Goal: Book appointment/travel/reservation

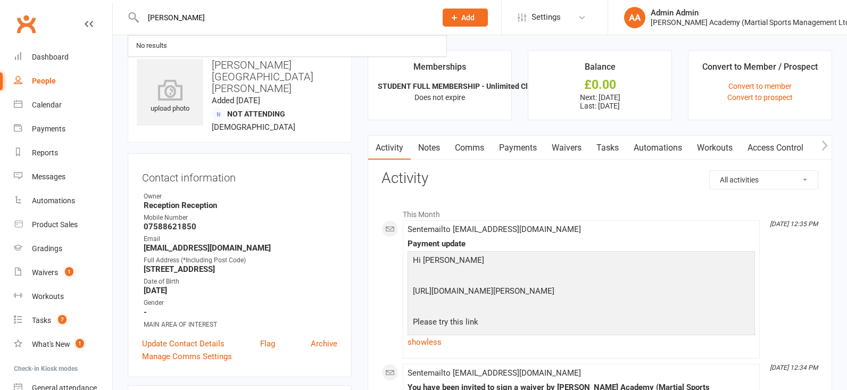
type input "[PERSON_NAME]"
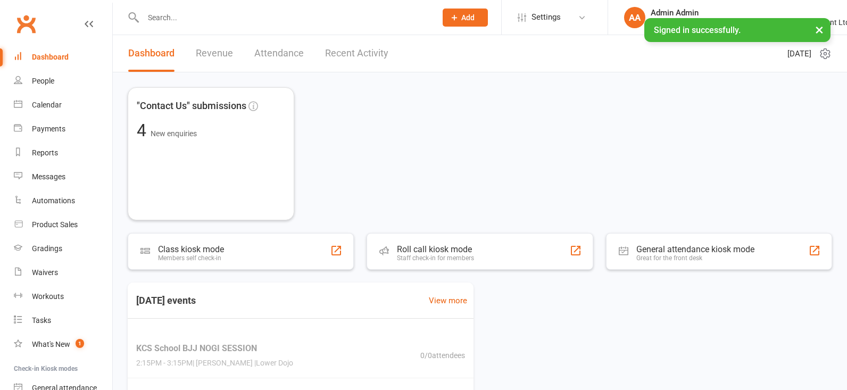
click at [188, 19] on input "text" at bounding box center [284, 17] width 289 height 15
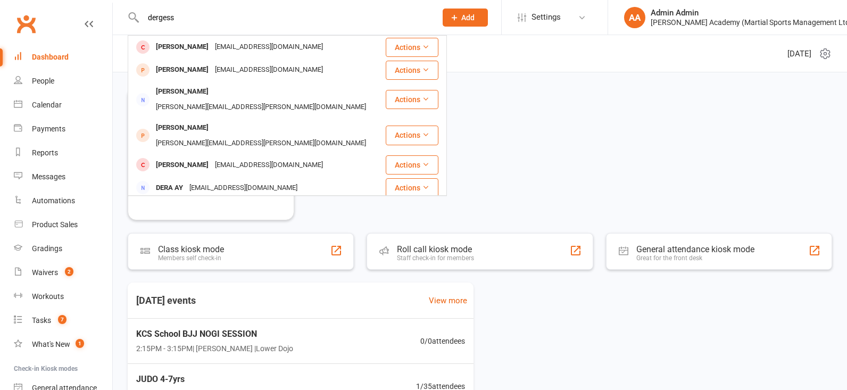
type input "degrees"
drag, startPoint x: 182, startPoint y: 35, endPoint x: 186, endPoint y: 50, distance: 15.4
click at [186, 49] on div "Jack Derges" at bounding box center [182, 46] width 59 height 15
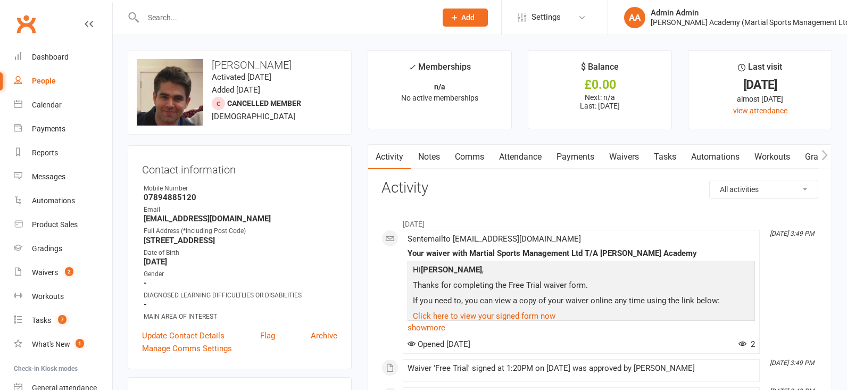
click at [188, 18] on input "text" at bounding box center [284, 17] width 289 height 15
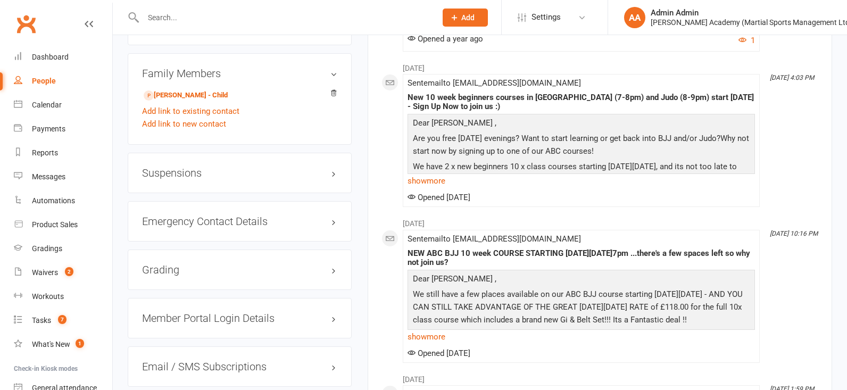
scroll to position [800, 0]
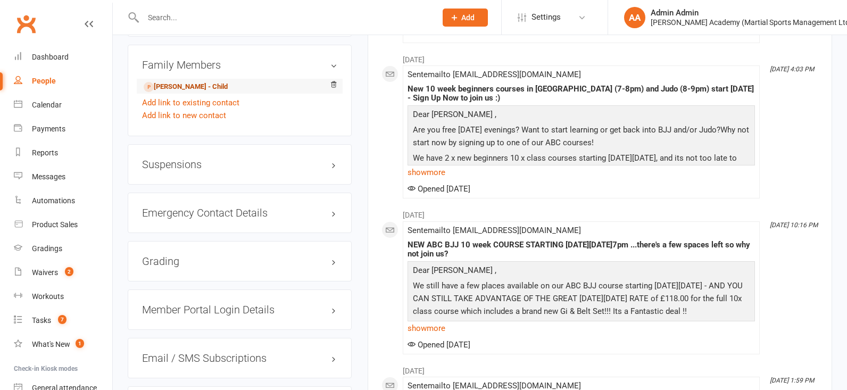
click at [175, 87] on link "Freddie Derges - Child" at bounding box center [186, 86] width 84 height 11
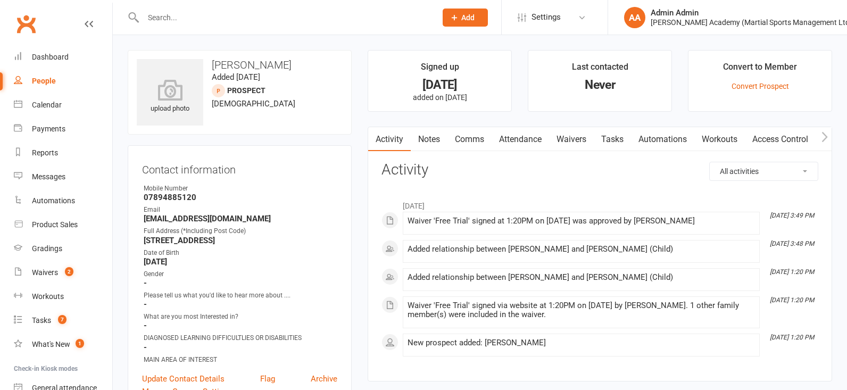
click at [531, 140] on link "Attendance" at bounding box center [520, 139] width 57 height 24
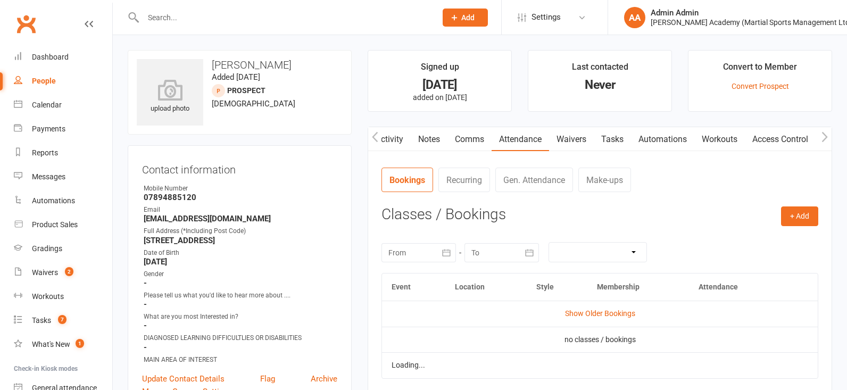
scroll to position [0, 1]
click at [479, 140] on link "Comms" at bounding box center [469, 139] width 44 height 24
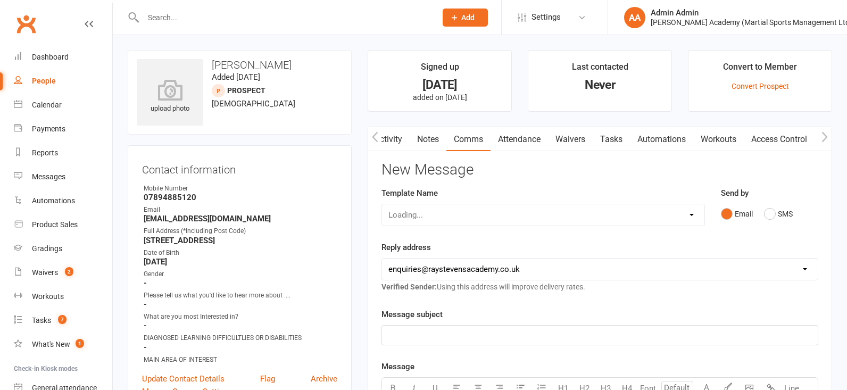
click at [425, 143] on link "Notes" at bounding box center [428, 139] width 37 height 24
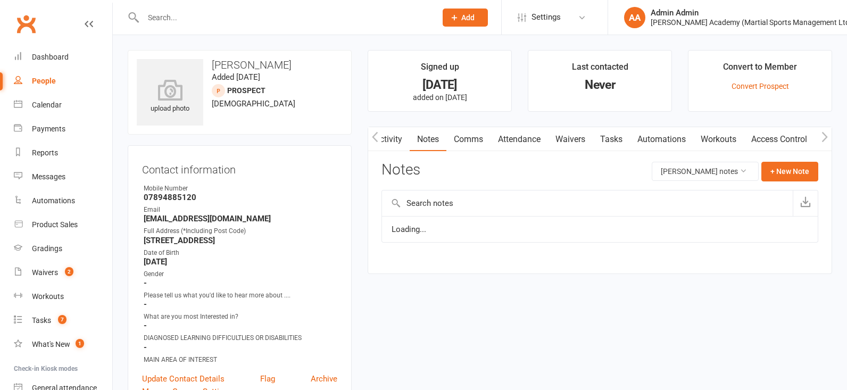
click at [515, 140] on link "Attendance" at bounding box center [519, 139] width 57 height 24
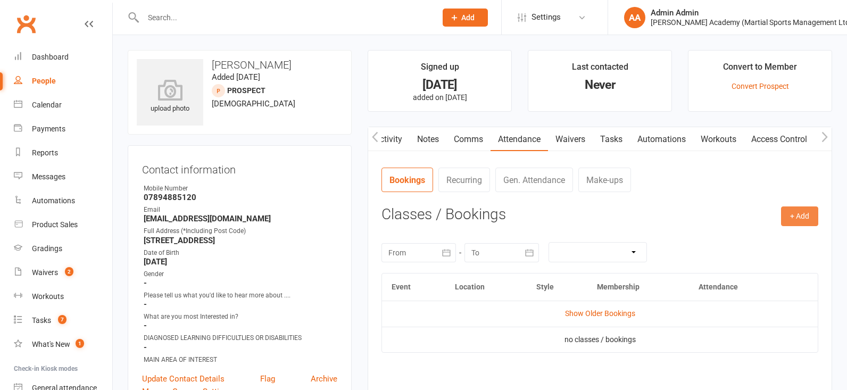
click at [797, 215] on button "+ Add" at bounding box center [799, 215] width 37 height 19
click at [781, 246] on link "Book Event" at bounding box center [764, 240] width 105 height 21
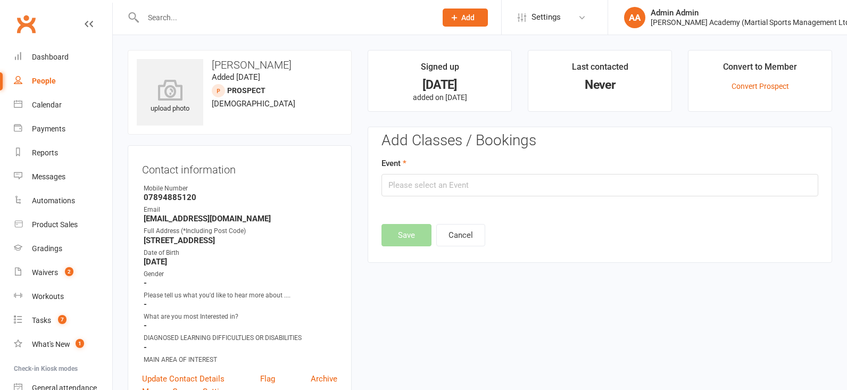
scroll to position [76, 0]
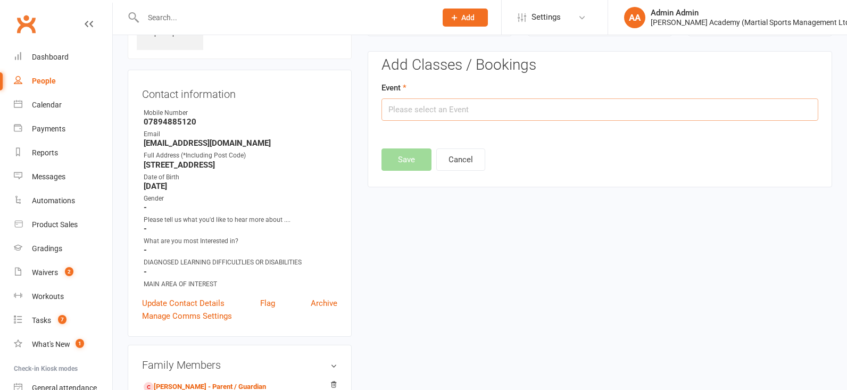
click at [430, 111] on input "text" at bounding box center [600, 109] width 437 height 22
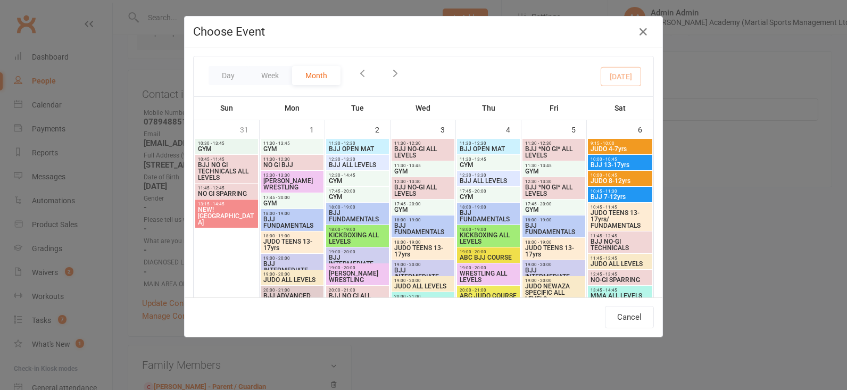
scroll to position [550, 0]
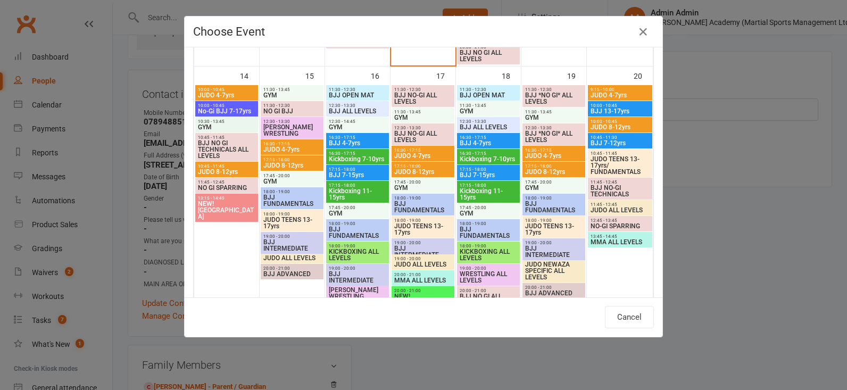
click at [355, 143] on span "BJJ 4-7yrs" at bounding box center [357, 143] width 59 height 6
type input "BJJ 4-7yrs - Sep 16, 2025 4:30:00 PM"
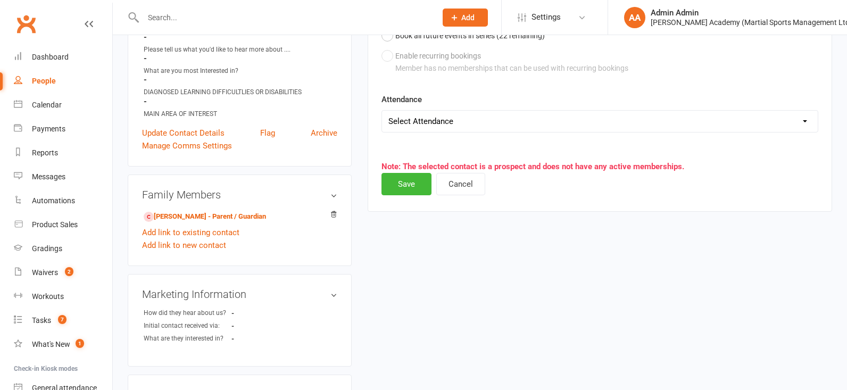
scroll to position [267, 0]
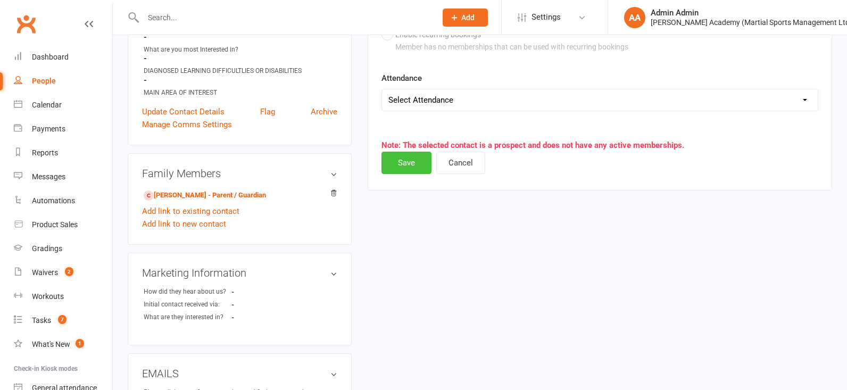
click at [413, 167] on button "Save" at bounding box center [407, 163] width 50 height 22
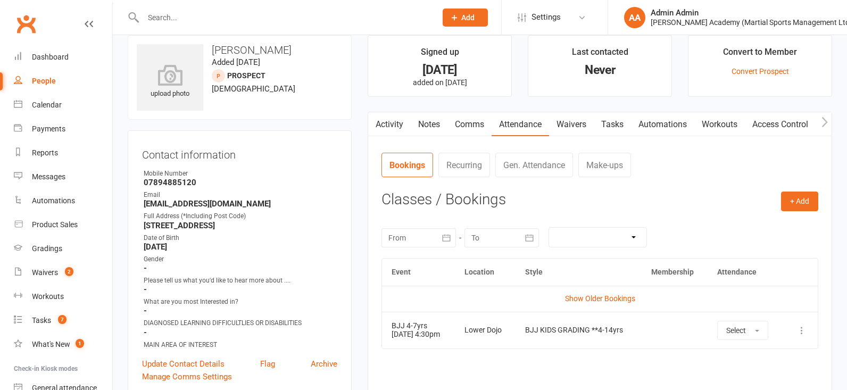
scroll to position [0, 0]
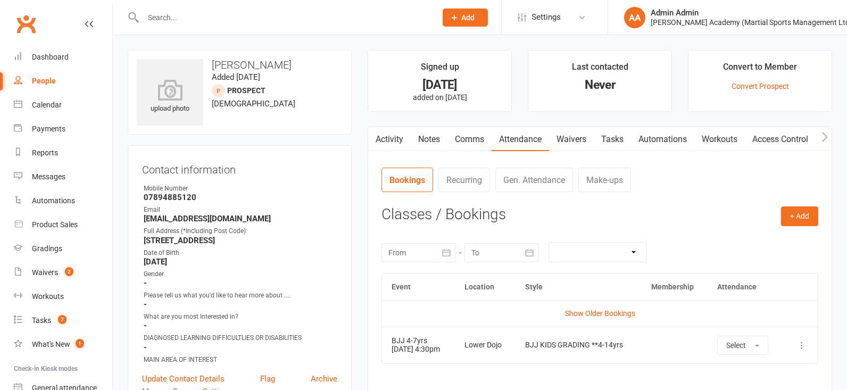
click at [171, 16] on input "text" at bounding box center [284, 17] width 289 height 15
click at [172, 14] on input "text" at bounding box center [284, 17] width 289 height 15
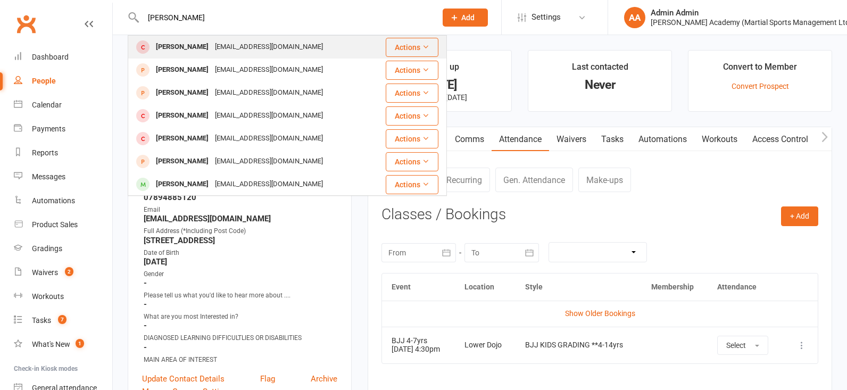
type input "jack degrees"
drag, startPoint x: 183, startPoint y: 37, endPoint x: 189, endPoint y: 47, distance: 12.1
click at [189, 47] on div "Jack Derges" at bounding box center [182, 46] width 59 height 15
